Goal: Transaction & Acquisition: Obtain resource

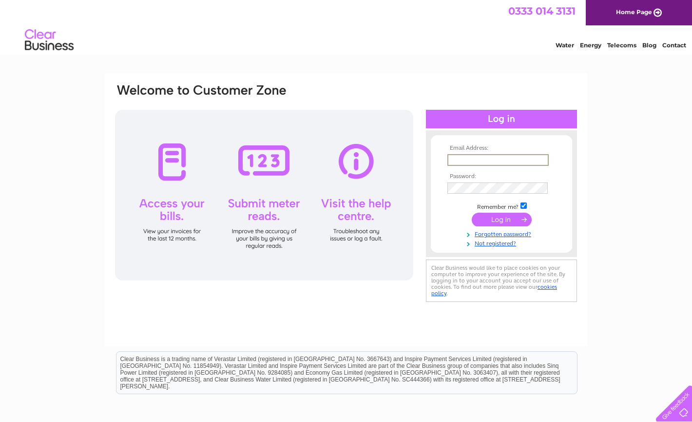
type input "[EMAIL_ADDRESS][DOMAIN_NAME]"
click at [504, 221] on input "submit" at bounding box center [502, 220] width 60 height 14
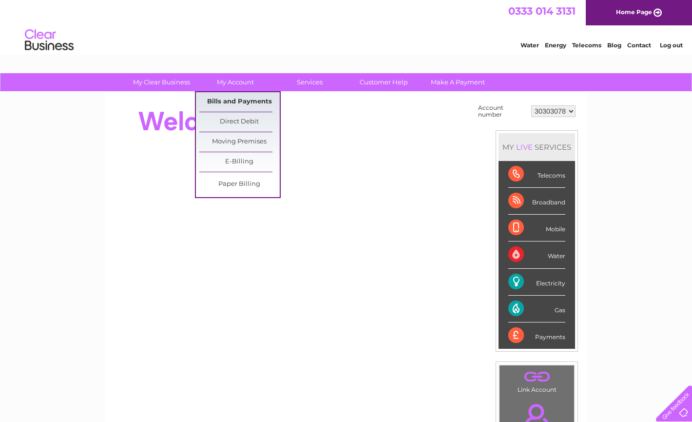
click at [251, 100] on link "Bills and Payments" at bounding box center [239, 101] width 80 height 19
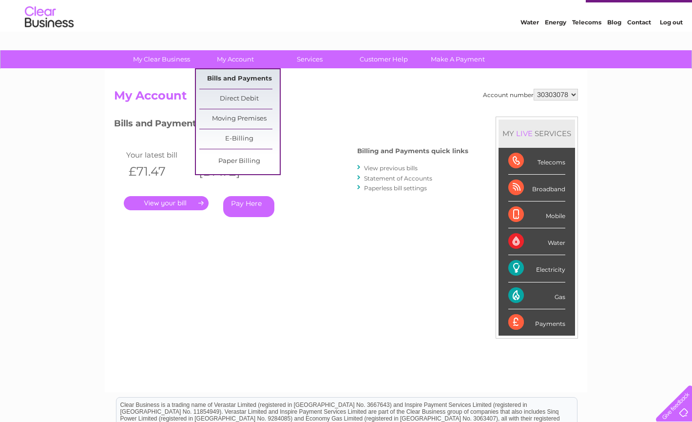
scroll to position [24, 0]
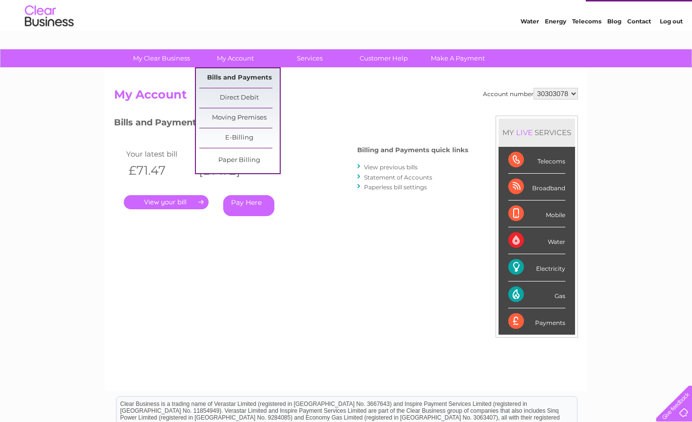
click at [246, 75] on link "Bills and Payments" at bounding box center [239, 77] width 80 height 19
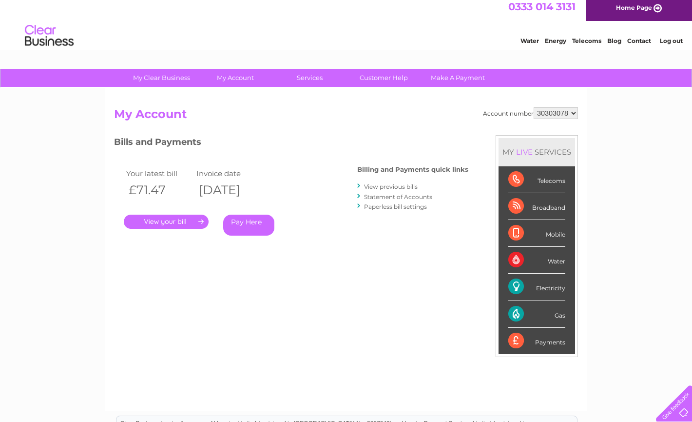
scroll to position [4, 0]
click at [402, 185] on link "View previous bills" at bounding box center [391, 186] width 54 height 7
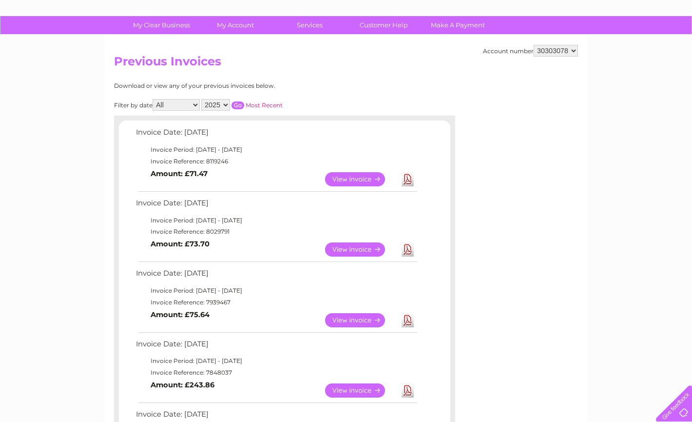
scroll to position [58, 0]
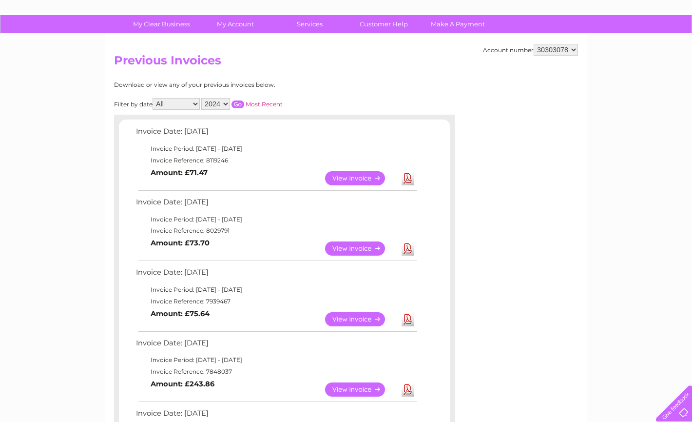
click at [244, 101] on input "button" at bounding box center [238, 104] width 13 height 8
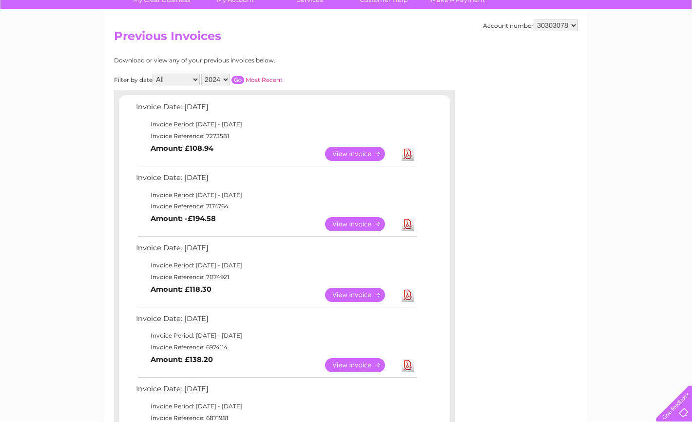
scroll to position [84, 0]
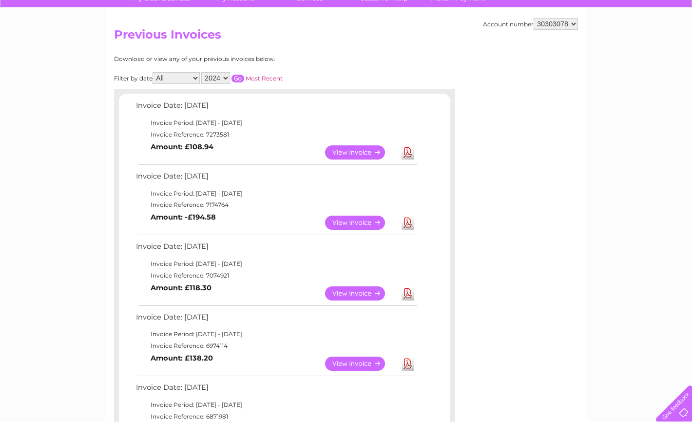
click at [406, 290] on link "Download" at bounding box center [408, 293] width 12 height 14
click at [410, 357] on link "Download" at bounding box center [408, 363] width 12 height 14
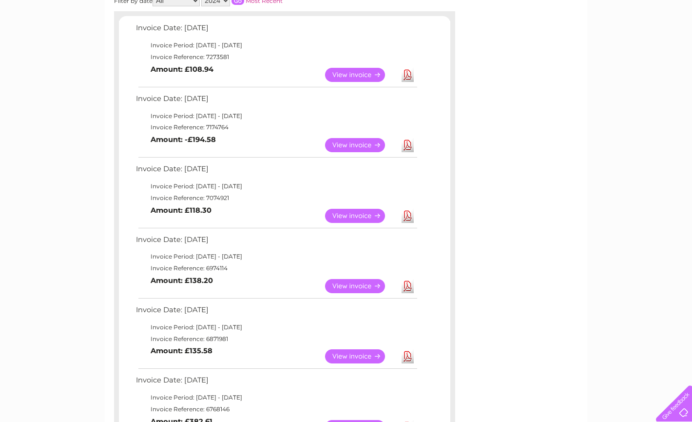
scroll to position [164, 0]
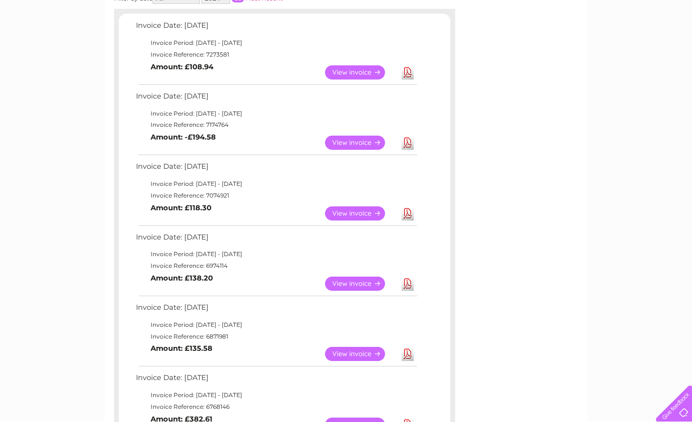
click at [409, 349] on link "Download" at bounding box center [408, 354] width 12 height 14
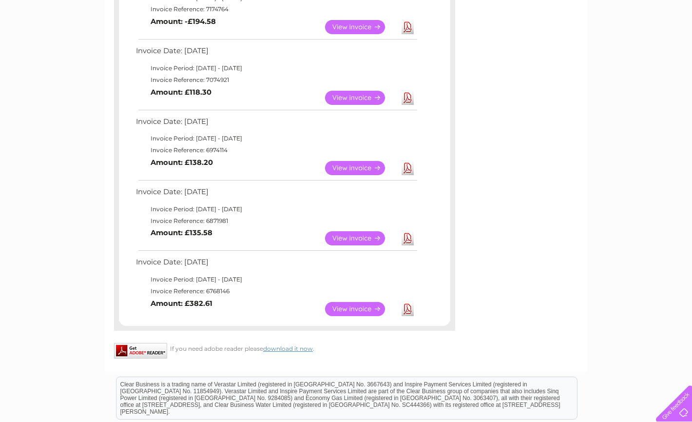
scroll to position [279, 0]
click at [408, 305] on link "Download" at bounding box center [408, 309] width 12 height 14
click at [407, 306] on link "Download" at bounding box center [408, 308] width 12 height 14
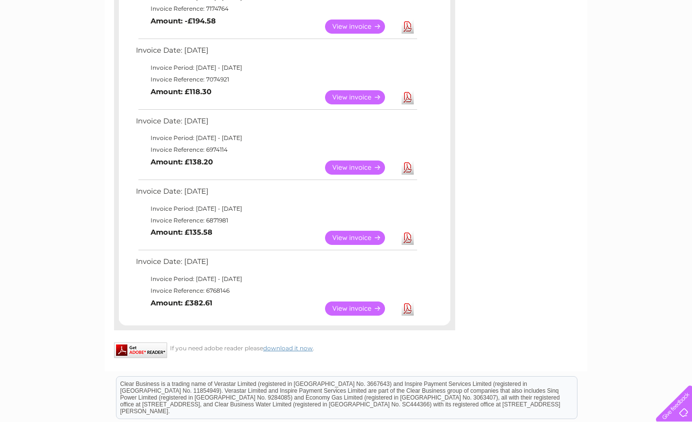
click at [407, 306] on link "Download" at bounding box center [408, 308] width 12 height 14
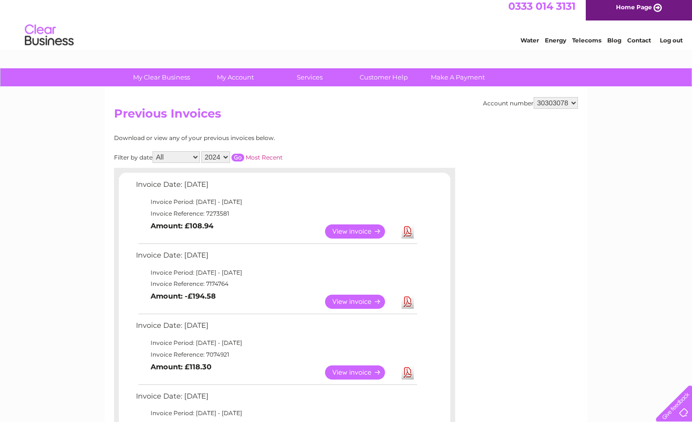
select select "2025"
click at [244, 154] on input "button" at bounding box center [238, 158] width 13 height 8
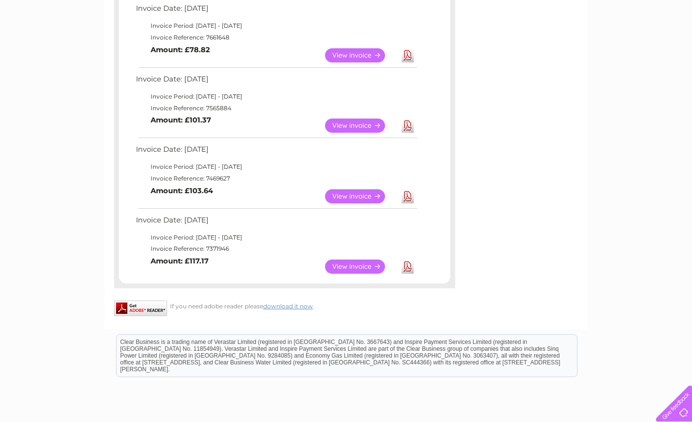
scroll to position [533, 0]
click at [408, 261] on link "Download" at bounding box center [408, 266] width 12 height 14
